Goal: Entertainment & Leisure: Consume media (video, audio)

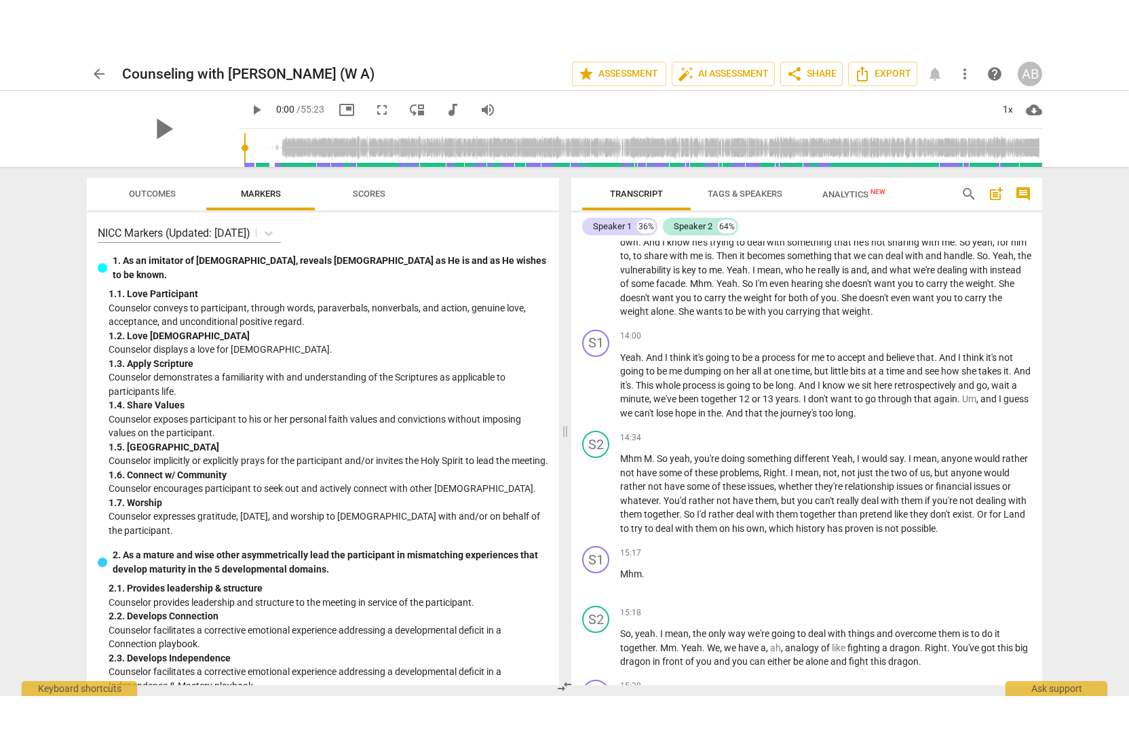
scroll to position [2119, 0]
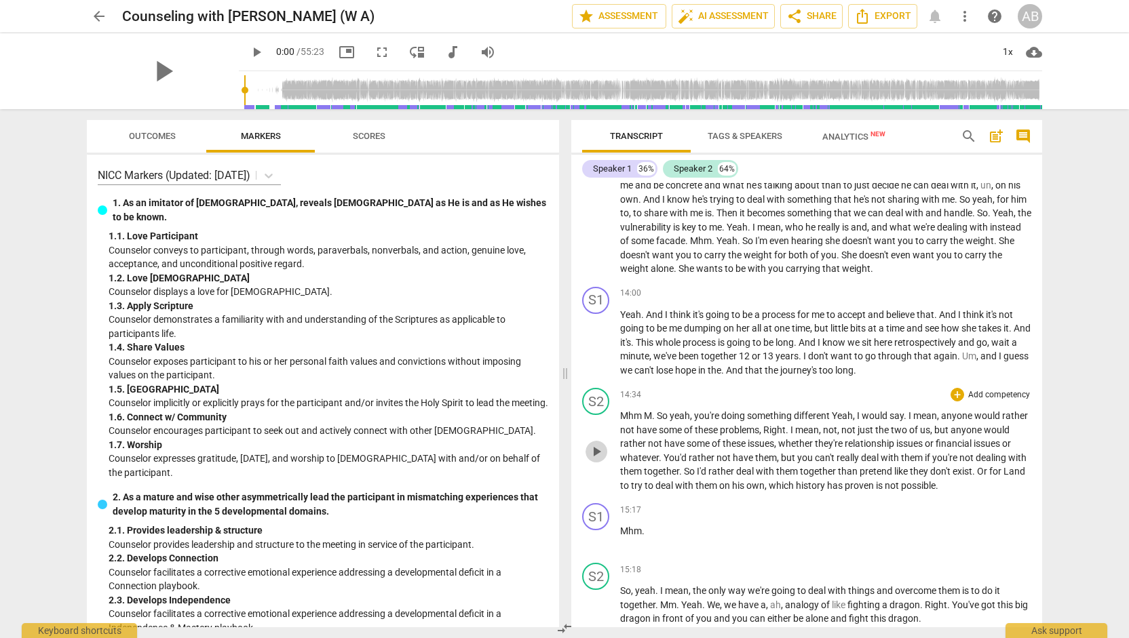
click at [600, 460] on span "play_arrow" at bounding box center [596, 452] width 16 height 16
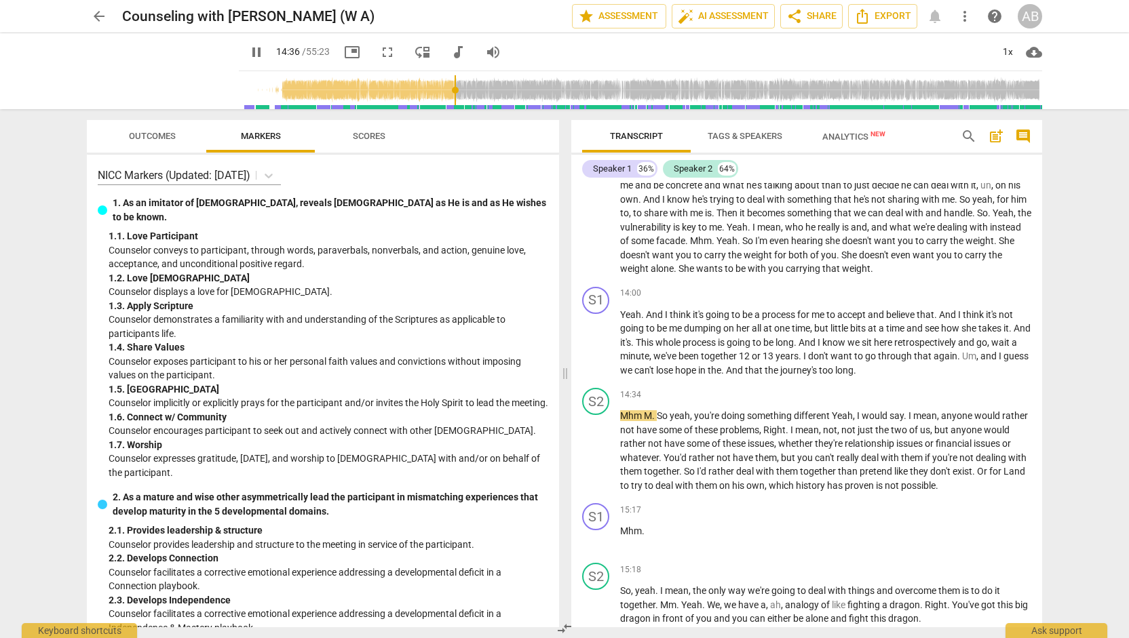
click at [344, 52] on span "picture_in_picture" at bounding box center [352, 52] width 16 height 16
type input "880"
click at [344, 55] on span "picture_in_picture" at bounding box center [352, 52] width 16 height 16
click at [375, 62] on button "fullscreen" at bounding box center [387, 52] width 24 height 24
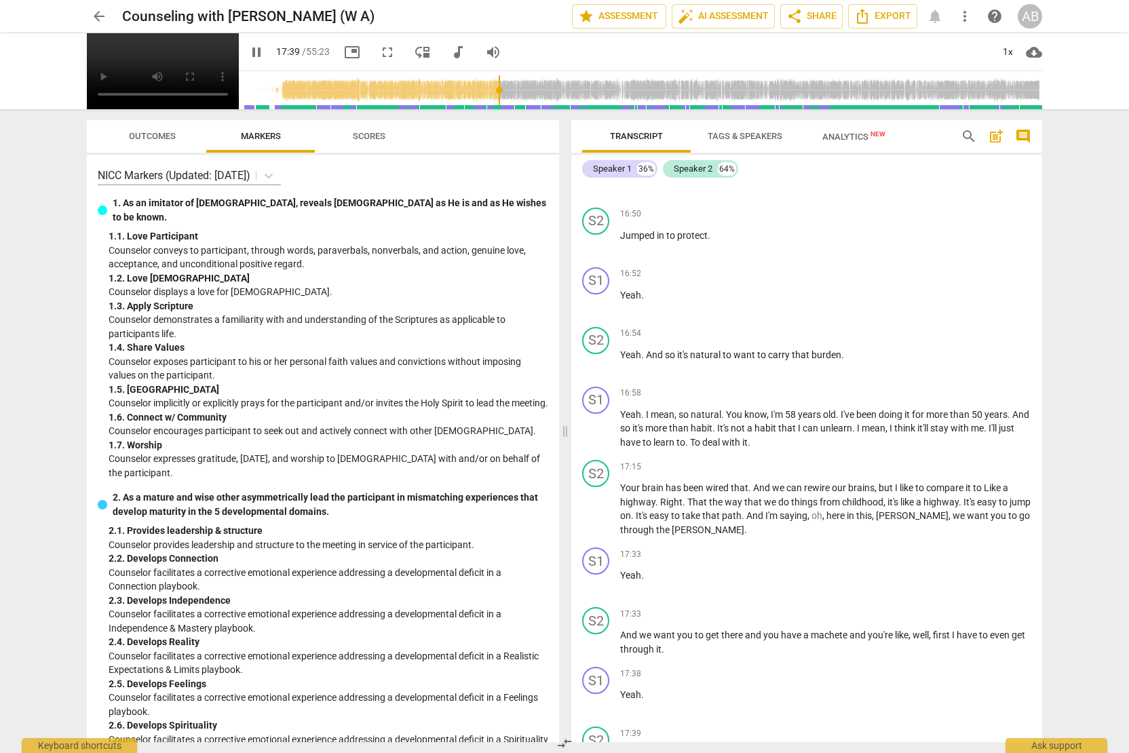
scroll to position [3840, 0]
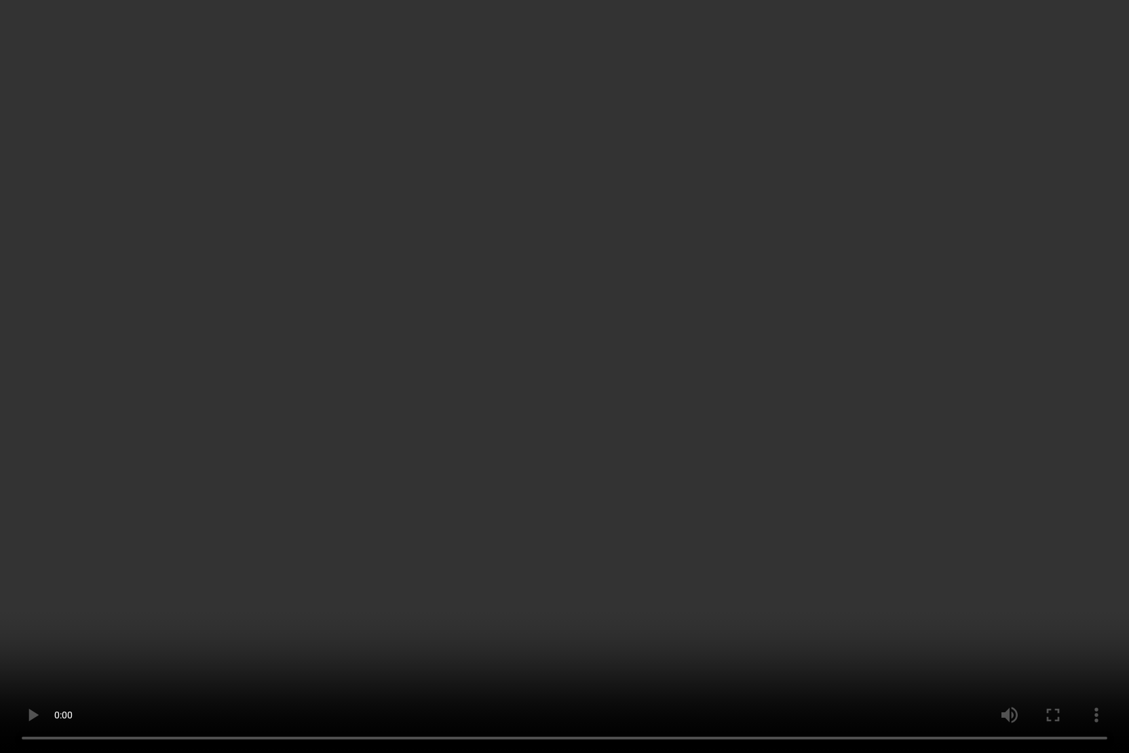
type input "1177"
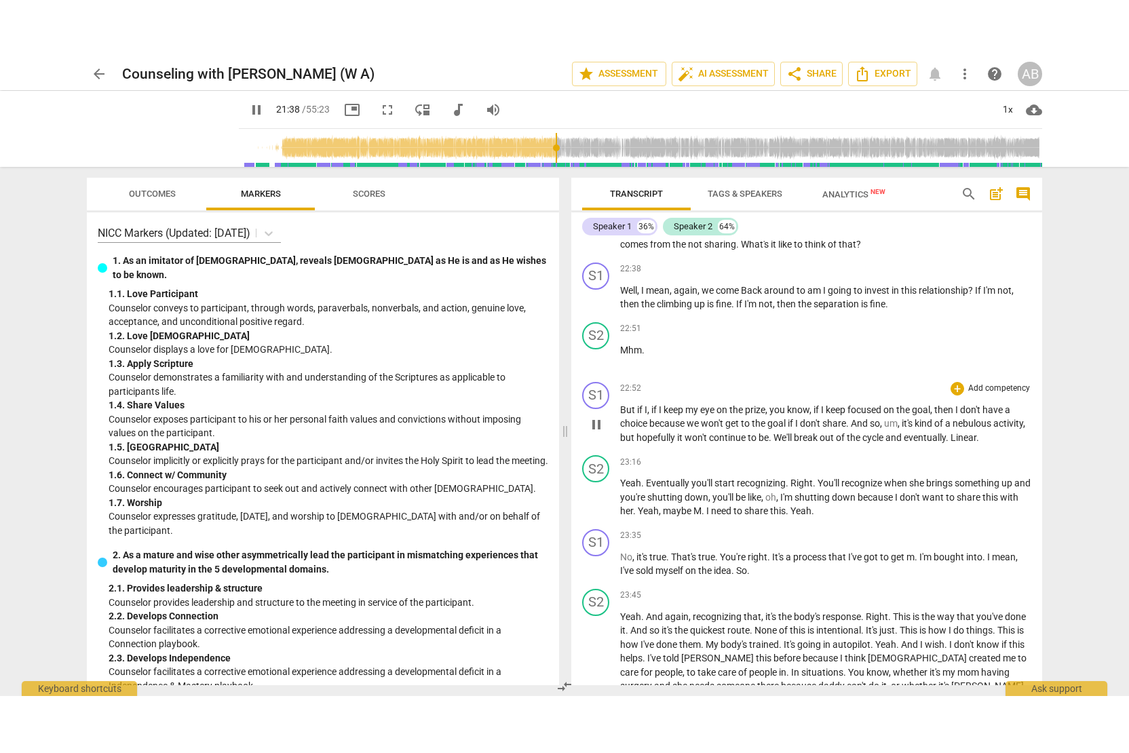
scroll to position [5598, 0]
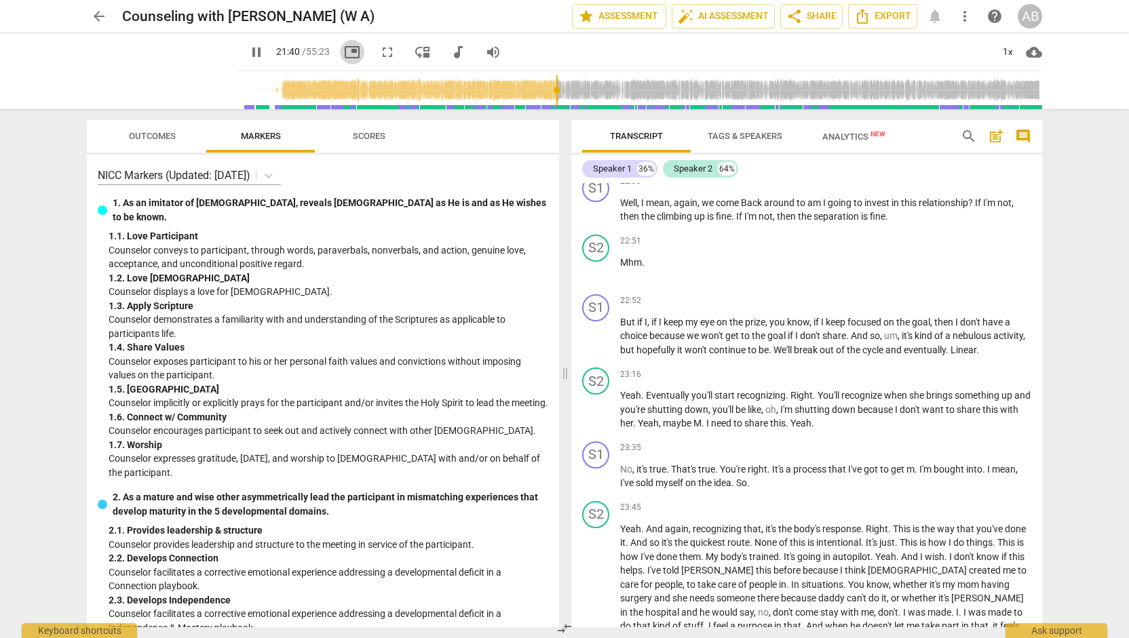
click at [349, 45] on span "picture_in_picture" at bounding box center [352, 52] width 24 height 16
click at [379, 48] on span "fullscreen" at bounding box center [387, 52] width 16 height 16
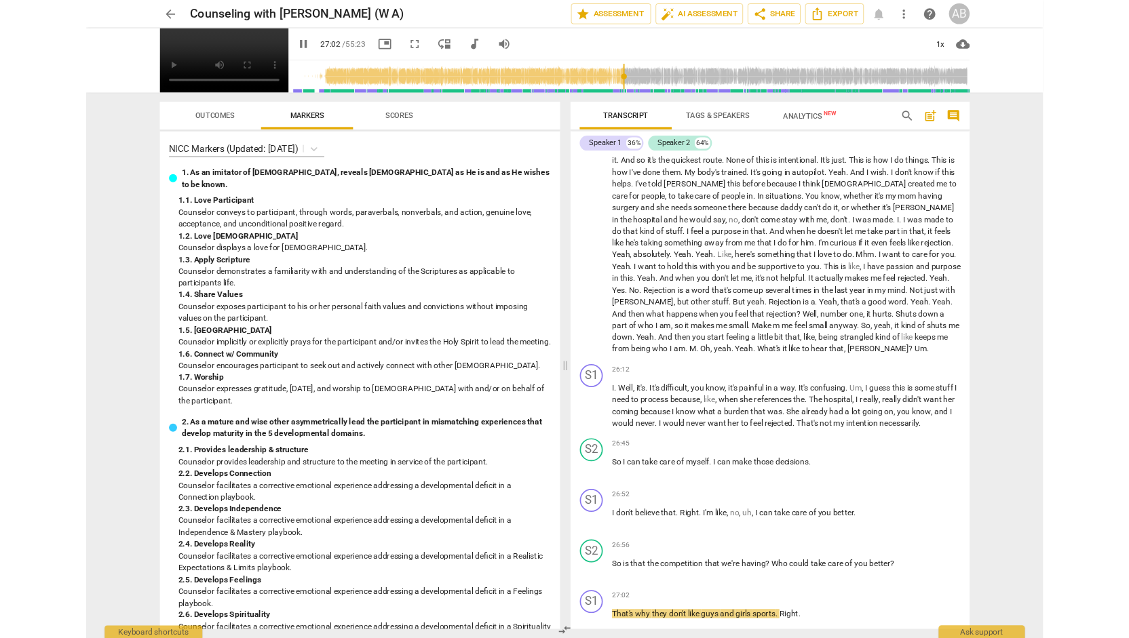
scroll to position [6514, 0]
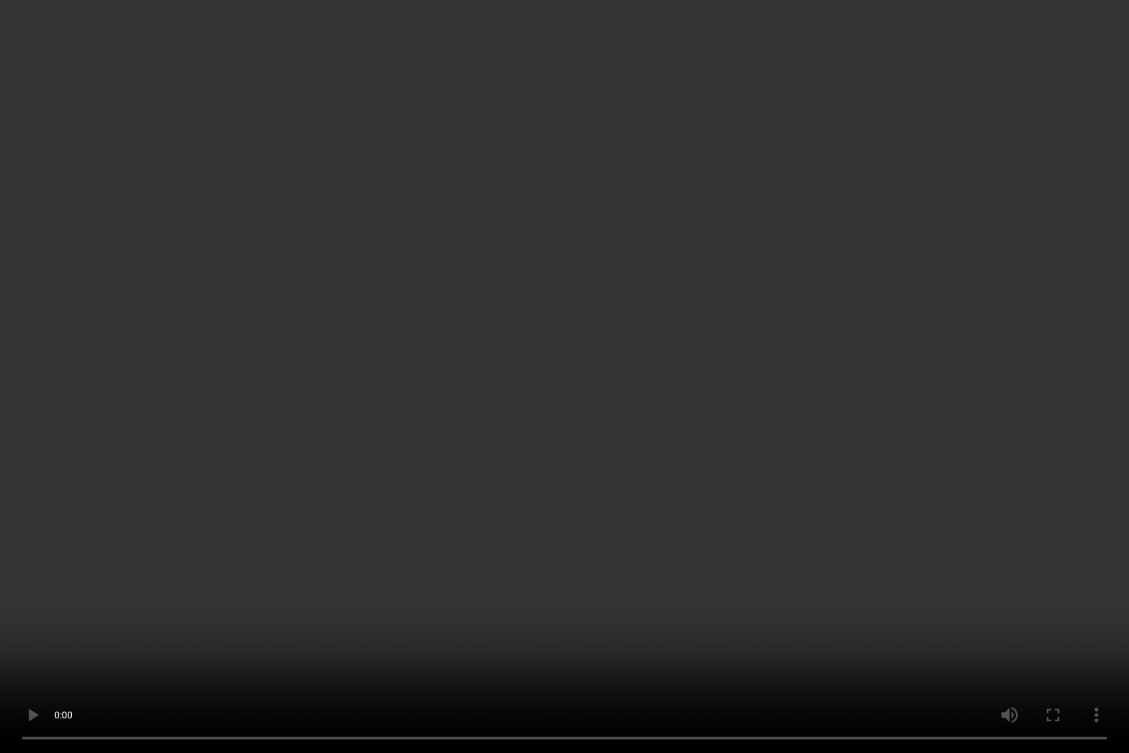
type input "1652"
